Goal: Obtain resource: Download file/media

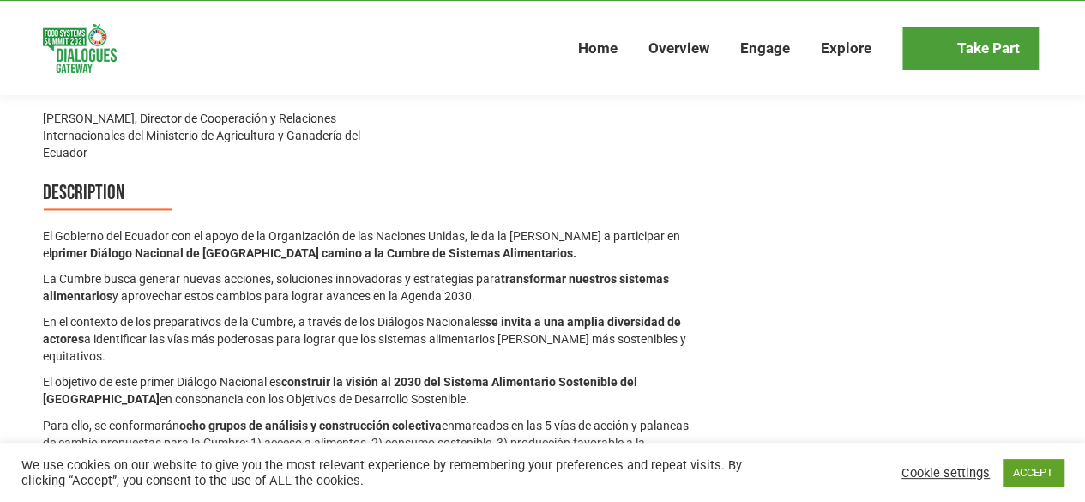
scroll to position [1204, 0]
click at [561, 194] on div "Description El Gobierno del Ecuador con el apoyo de la Organización de las Naci…" at bounding box center [370, 365] width 655 height 375
click at [1034, 467] on link "ACCEPT" at bounding box center [1033, 472] width 61 height 27
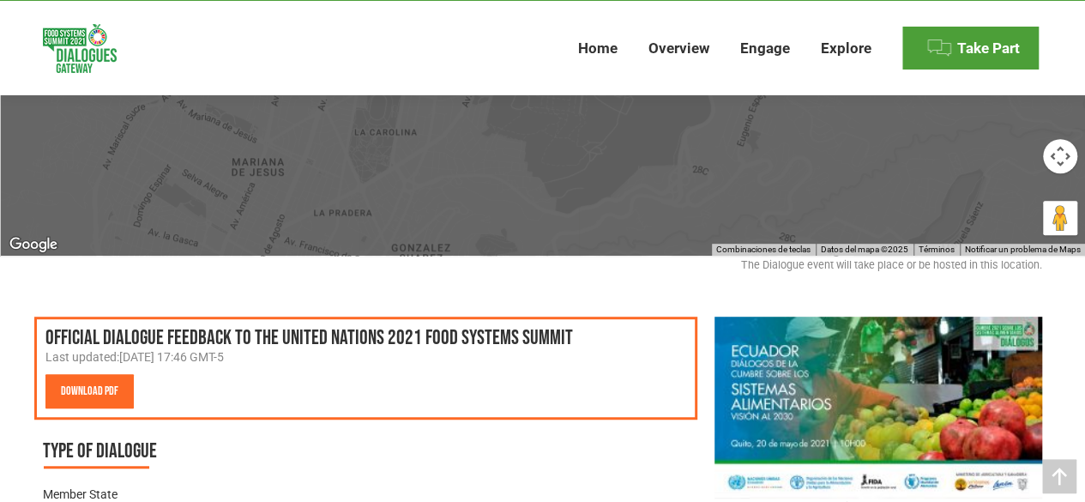
scroll to position [387, 0]
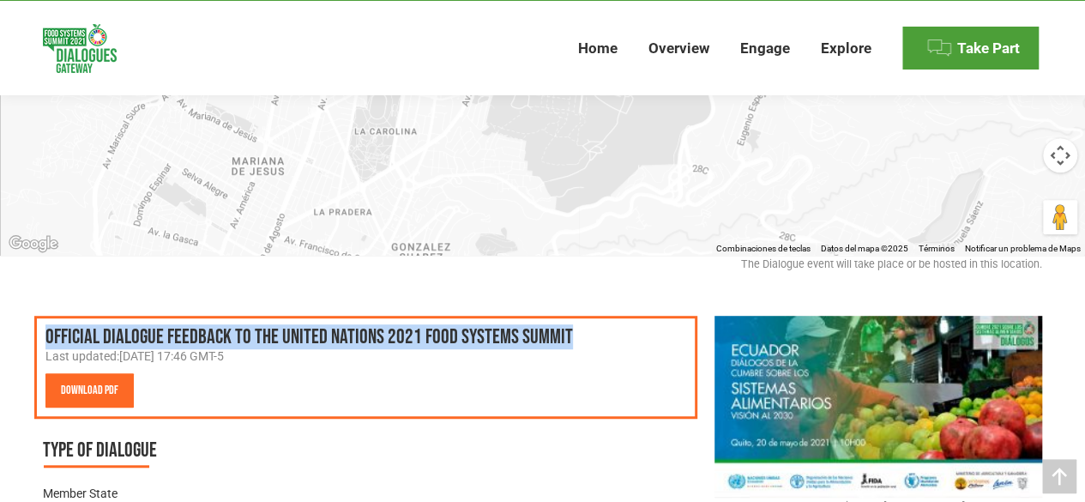
drag, startPoint x: 46, startPoint y: 335, endPoint x: 571, endPoint y: 332, distance: 525.0
click at [571, 332] on h3 "Official Dialogue Feedback to the United Nations 2021 Food Systems Summit" at bounding box center [365, 337] width 641 height 21
click at [98, 389] on link "Download PDF" at bounding box center [89, 390] width 88 height 34
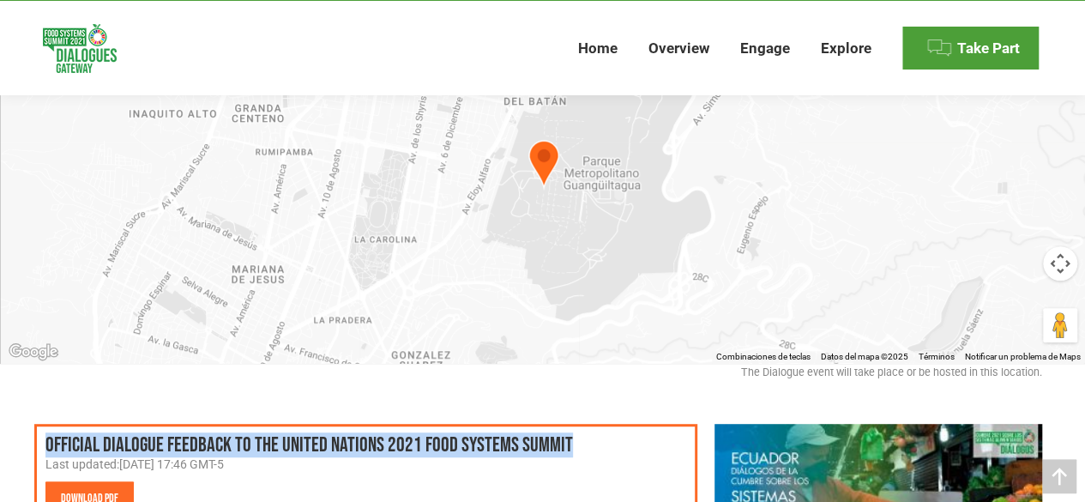
scroll to position [0, 0]
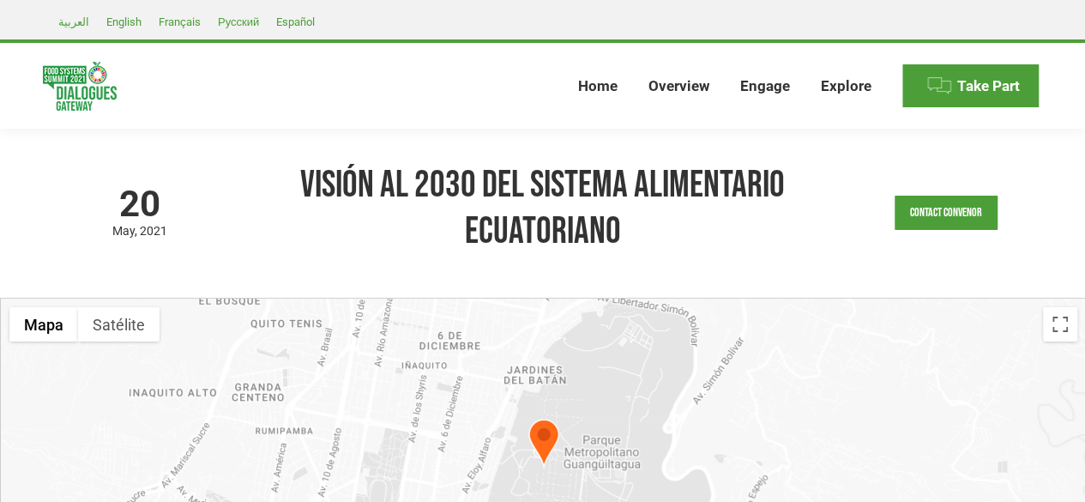
click at [295, 183] on h1 "Visión al 2030 del Sistema Alimentario Ecuatoriano" at bounding box center [542, 208] width 579 height 93
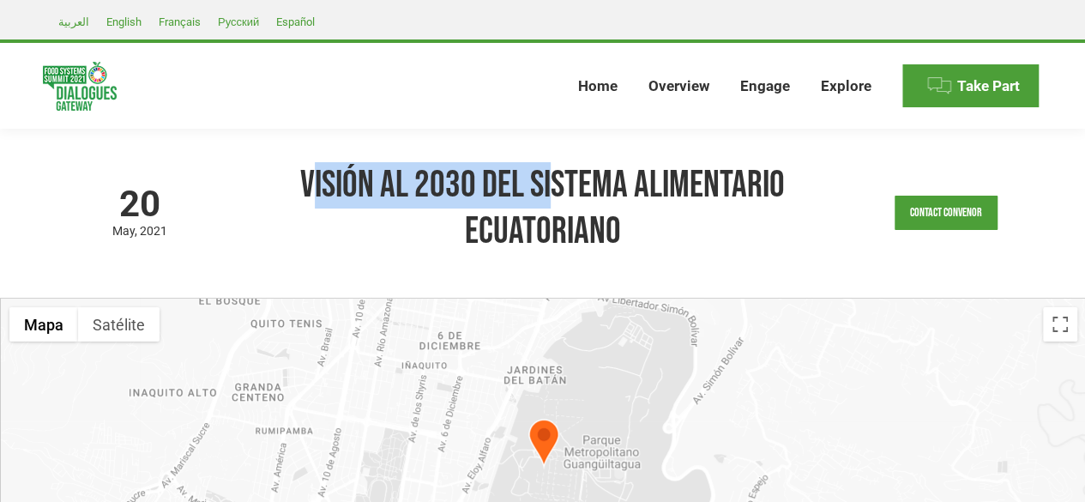
drag, startPoint x: 315, startPoint y: 186, endPoint x: 558, endPoint y: 205, distance: 243.5
click at [558, 205] on h1 "Visión al 2030 del Sistema Alimentario Ecuatoriano" at bounding box center [542, 208] width 579 height 93
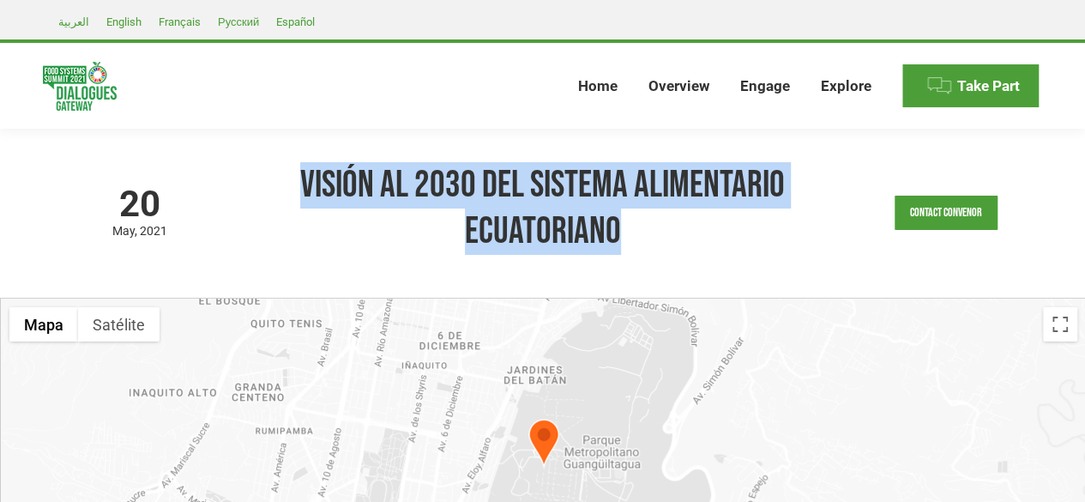
drag, startPoint x: 302, startPoint y: 176, endPoint x: 624, endPoint y: 222, distance: 325.8
click at [624, 222] on h1 "Visión al 2030 del Sistema Alimentario Ecuatoriano" at bounding box center [542, 208] width 579 height 93
copy h1 "Visión al 2030 del Sistema Alimentario Ecuatoriano"
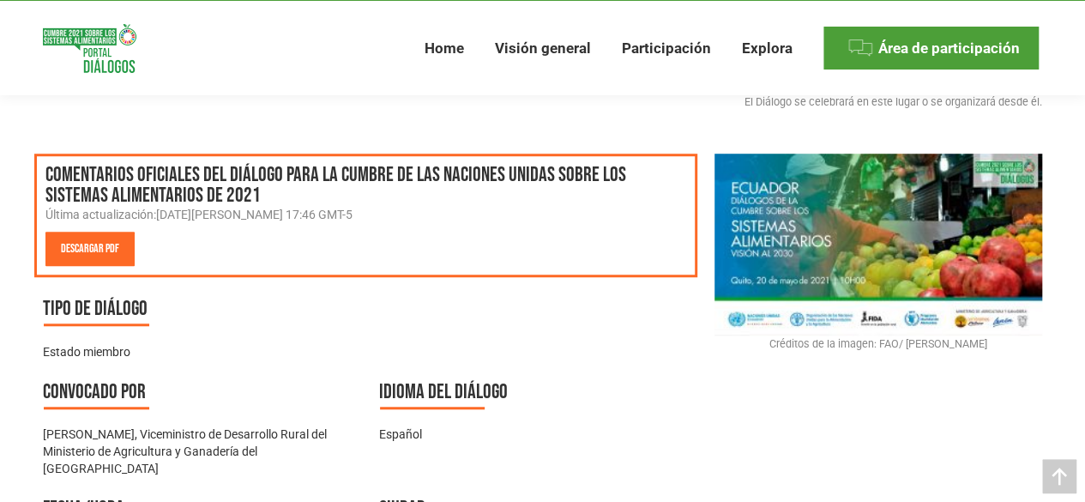
scroll to position [546, 0]
